Goal: Task Accomplishment & Management: Complete application form

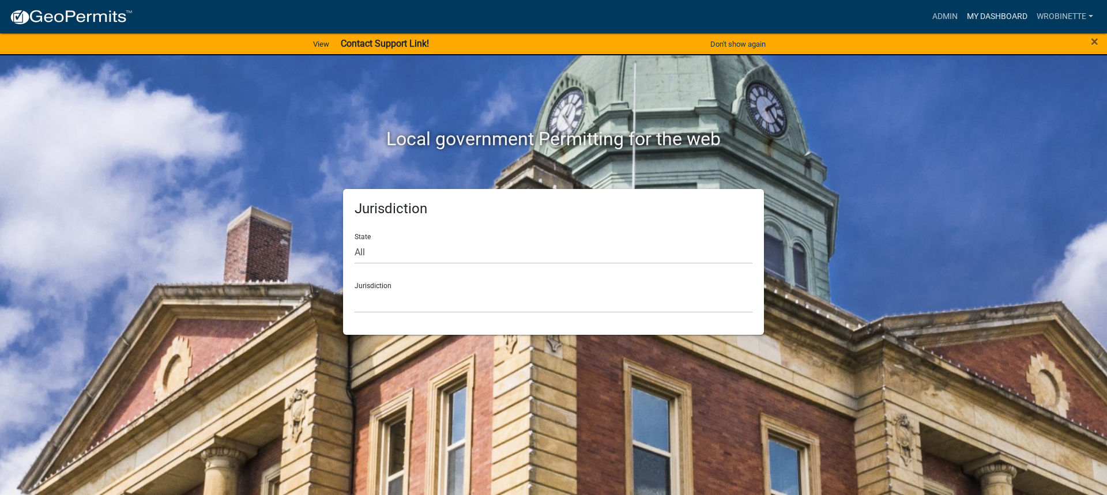
click at [1008, 16] on link "My Dashboard" at bounding box center [997, 17] width 70 height 22
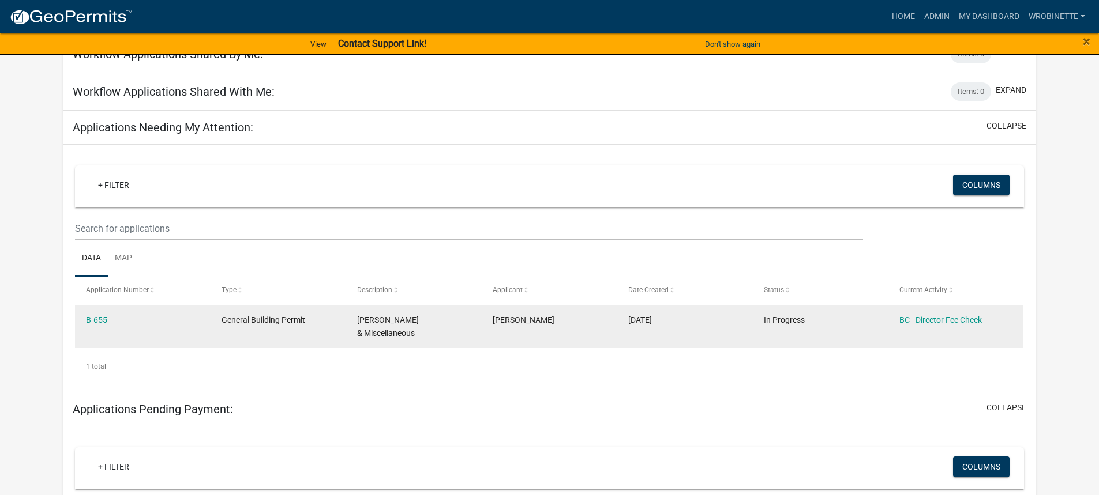
scroll to position [115, 0]
click at [101, 319] on link "B-655" at bounding box center [96, 319] width 21 height 9
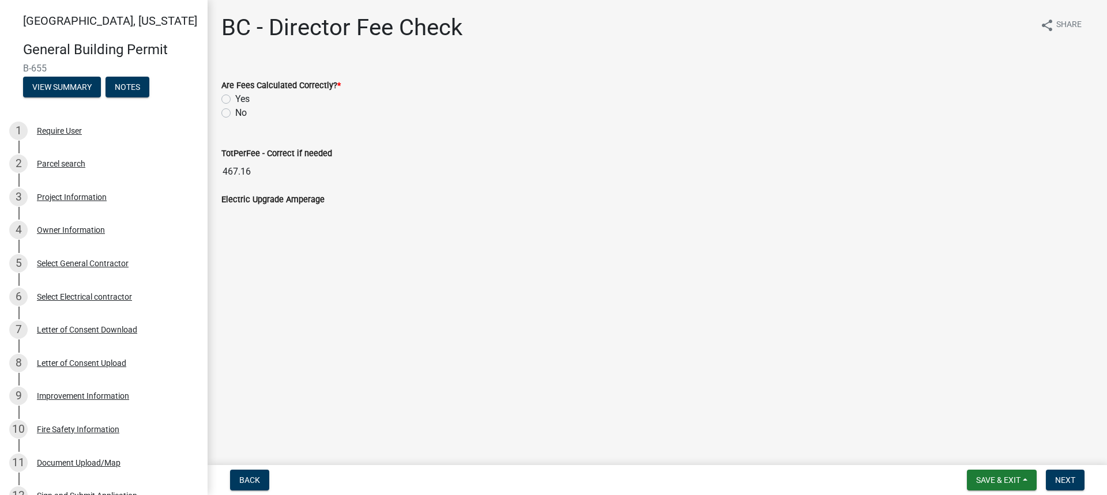
click at [235, 99] on label "Yes" at bounding box center [242, 99] width 14 height 14
click at [235, 99] on input "Yes" at bounding box center [238, 95] width 7 height 7
radio input "true"
click at [69, 195] on div "Project Information" at bounding box center [72, 197] width 70 height 8
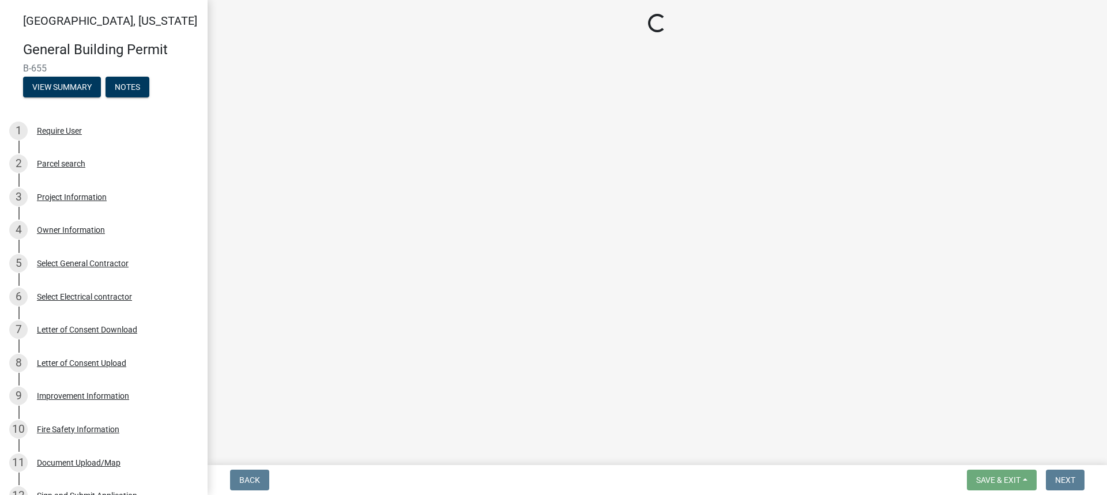
select select "3bc89572-0438-4f8a-bc10-730aa16f7006"
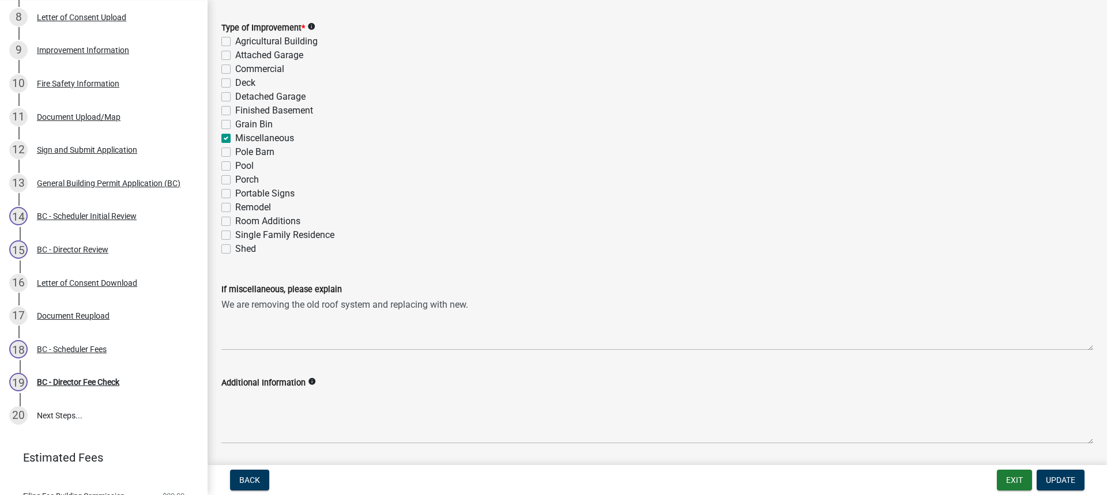
scroll to position [231, 0]
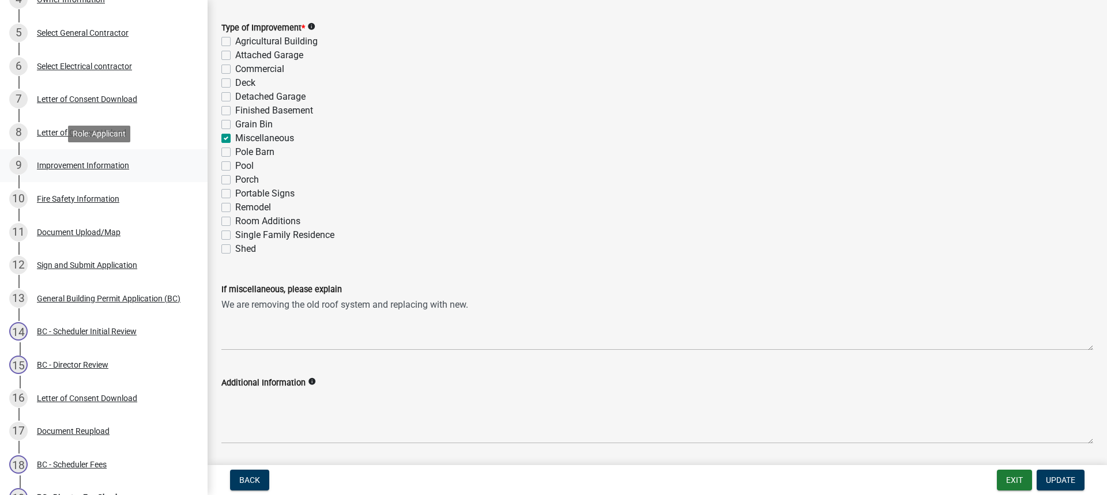
click at [73, 159] on div "9 Improvement Information" at bounding box center [99, 165] width 180 height 18
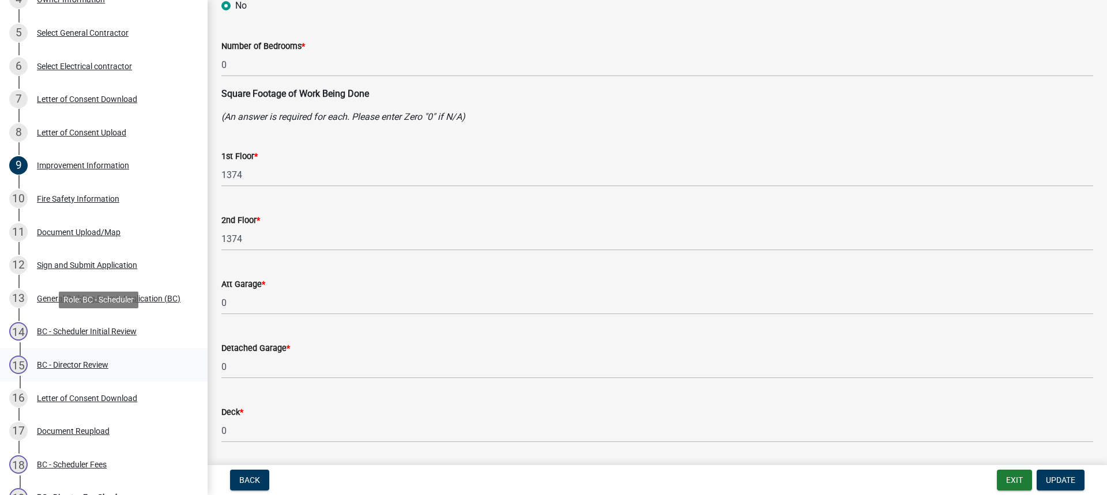
scroll to position [346, 0]
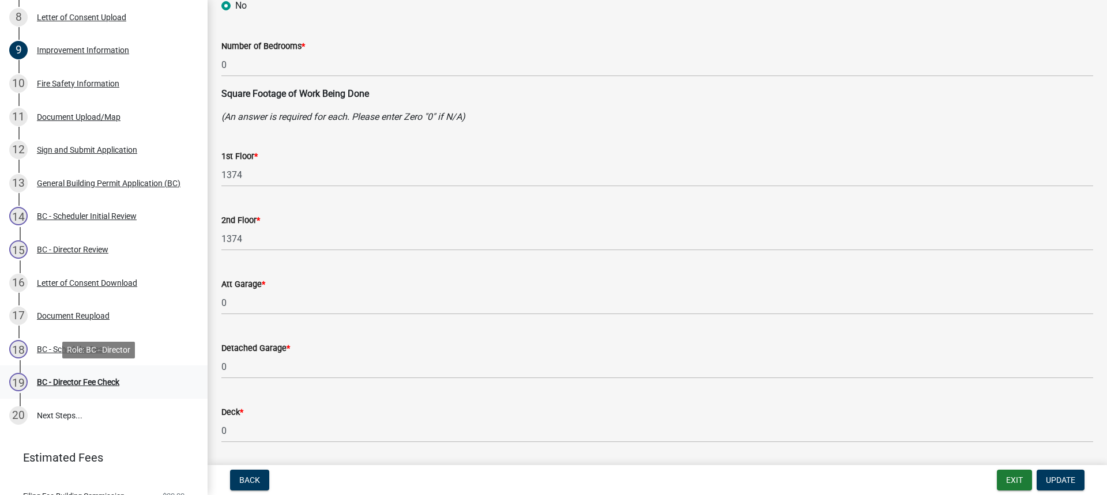
click at [82, 384] on div "BC - Director Fee Check" at bounding box center [78, 382] width 82 height 8
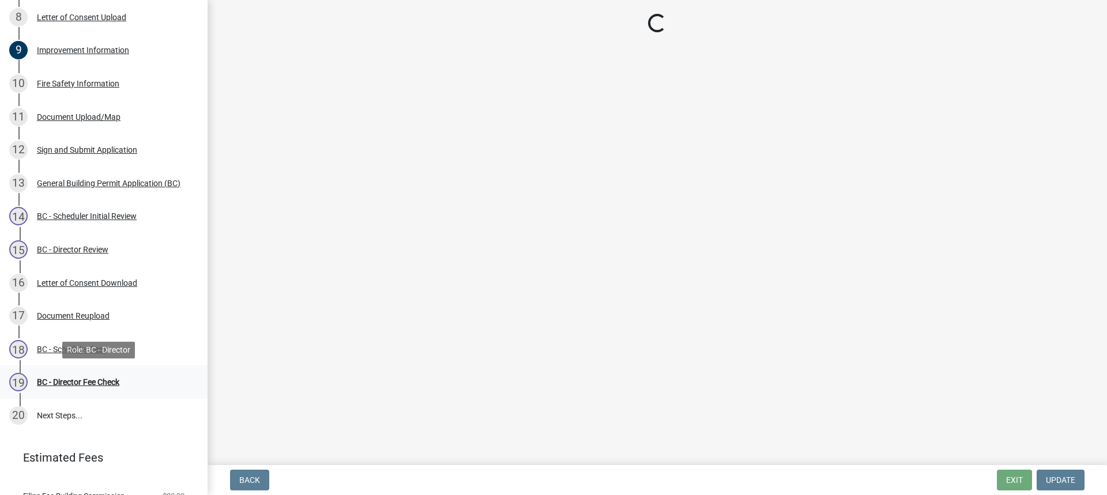
scroll to position [0, 0]
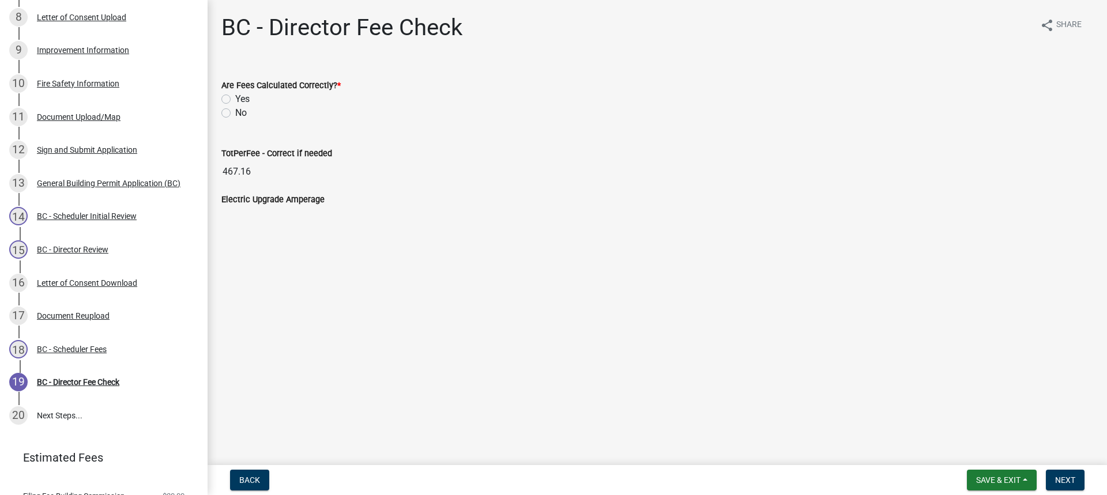
click at [228, 94] on div "Yes" at bounding box center [657, 99] width 872 height 14
click at [229, 101] on div "Yes" at bounding box center [657, 99] width 872 height 14
click at [235, 99] on label "Yes" at bounding box center [242, 99] width 14 height 14
click at [235, 99] on input "Yes" at bounding box center [238, 95] width 7 height 7
radio input "true"
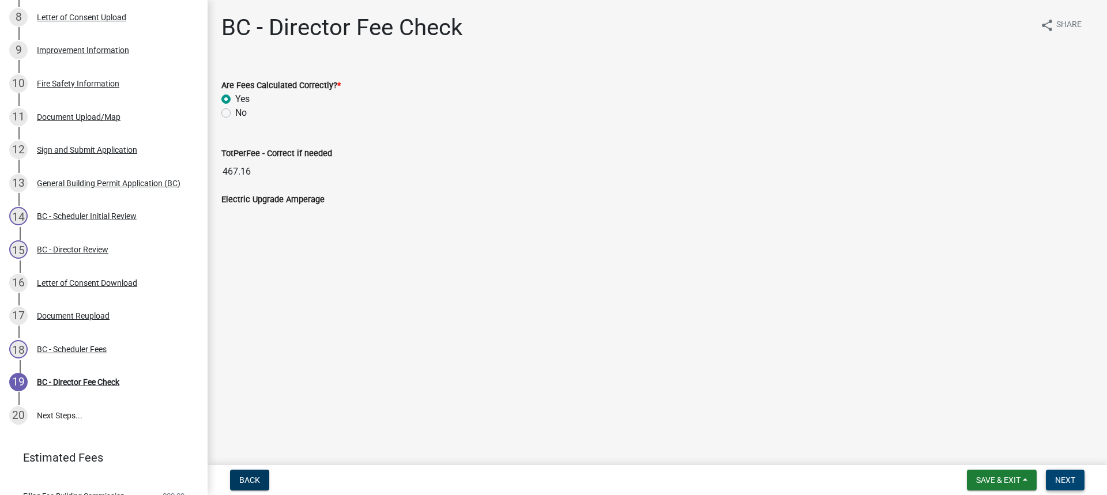
click at [1069, 477] on span "Next" at bounding box center [1065, 480] width 20 height 9
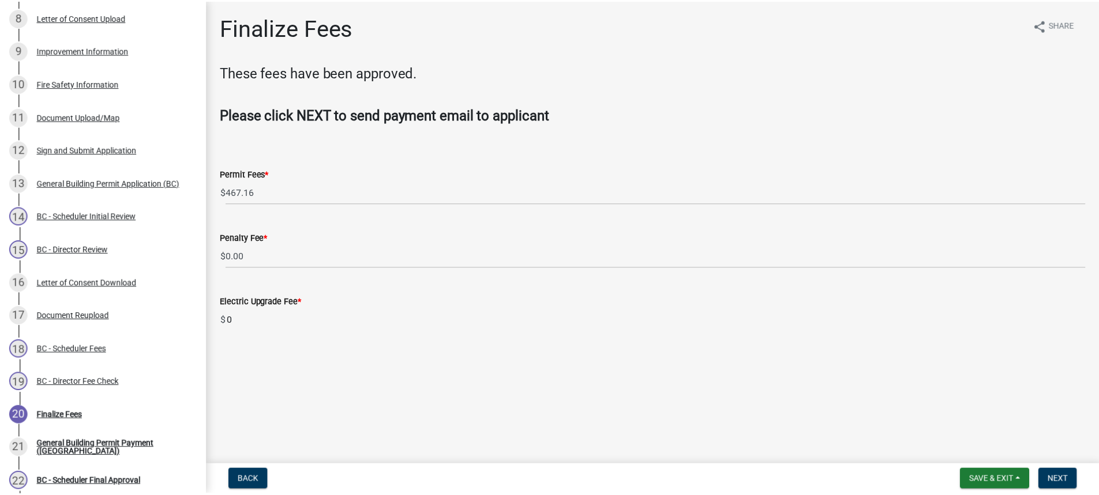
scroll to position [479, 0]
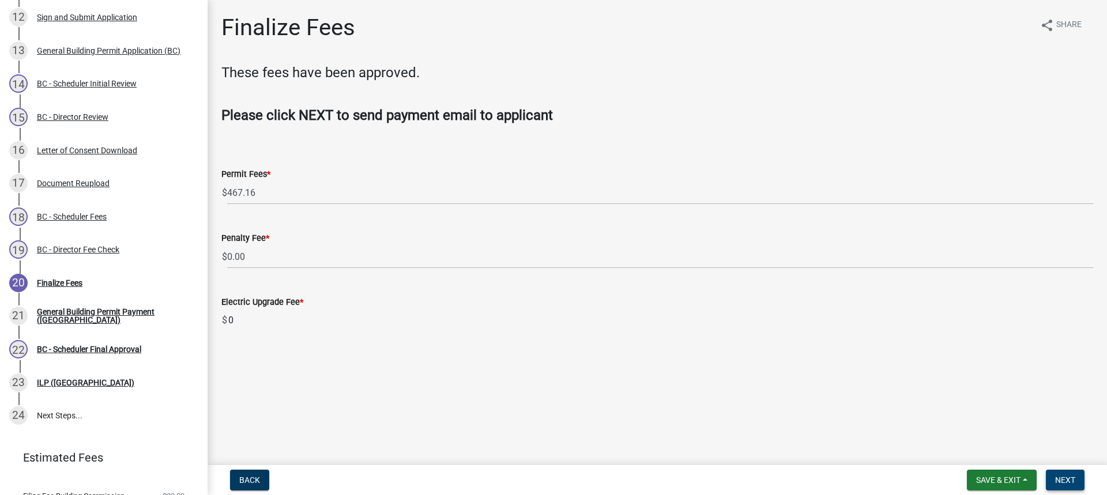
click at [1064, 475] on button "Next" at bounding box center [1065, 480] width 39 height 21
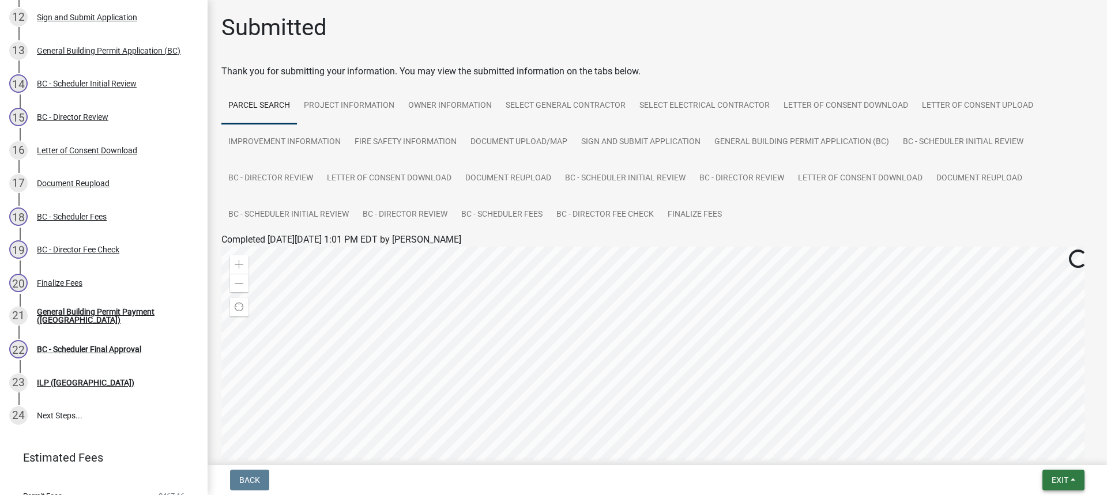
click at [1058, 477] on span "Exit" at bounding box center [1060, 480] width 17 height 9
click at [1024, 452] on button "Save & Exit" at bounding box center [1038, 451] width 92 height 28
